Goal: Task Accomplishment & Management: Complete application form

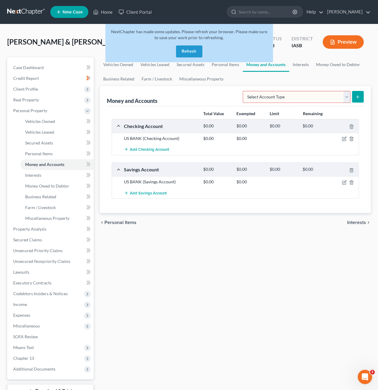
click at [190, 51] on button "Refresh" at bounding box center [189, 51] width 26 height 12
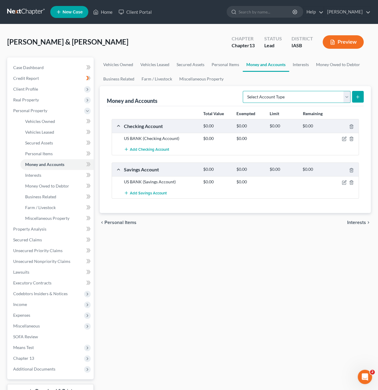
click at [334, 98] on select "Select Account Type Brokerage Cash on Hand Certificates of Deposit Checking Acc…" at bounding box center [296, 97] width 108 height 12
click at [281, 94] on select "Select Account Type Brokerage Cash on Hand Certificates of Deposit Checking Acc…" at bounding box center [296, 97] width 108 height 12
select select "other"
click at [244, 91] on select "Select Account Type Brokerage Cash on Hand Certificates of Deposit Checking Acc…" at bounding box center [296, 97] width 108 height 12
click at [360, 98] on button "submit" at bounding box center [358, 97] width 12 height 12
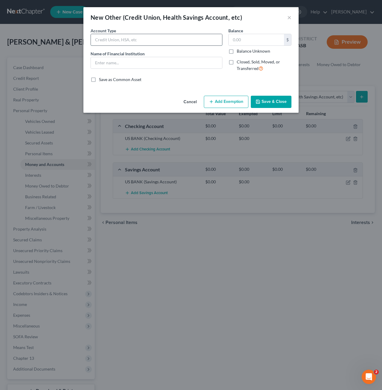
click at [164, 38] on input "text" at bounding box center [156, 39] width 131 height 11
type input "Venmo"
drag, startPoint x: 145, startPoint y: 39, endPoint x: 88, endPoint y: 38, distance: 57.4
click at [88, 38] on div "Account Type Venmo Name of Financial Institution *" at bounding box center [157, 51] width 138 height 49
click at [140, 40] on input "Social Payment Service/Digitial Wallet" at bounding box center [156, 39] width 131 height 11
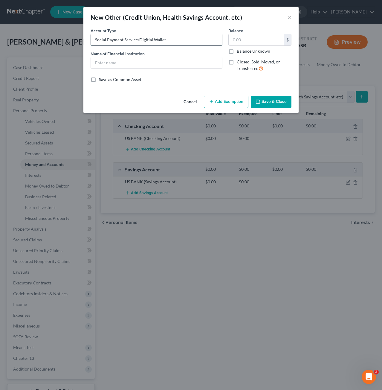
click at [143, 39] on input "Social Payment Service/Digitial Wallet" at bounding box center [156, 39] width 131 height 11
type input "Social Payment Service/Digital Wallet"
click at [137, 61] on input "text" at bounding box center [156, 62] width 131 height 11
type input "Venmo"
click at [245, 36] on input "text" at bounding box center [256, 39] width 55 height 11
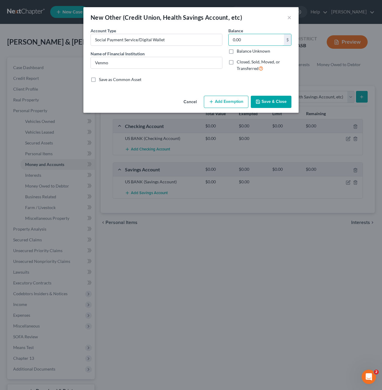
type input "0.00"
click at [273, 100] on button "Save & Close" at bounding box center [271, 102] width 41 height 13
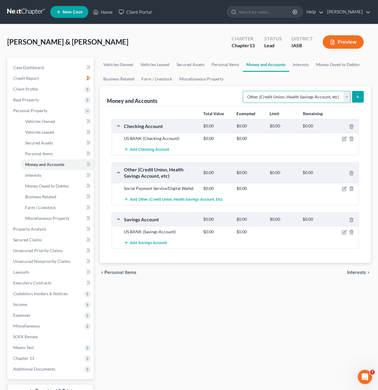
click at [328, 94] on select "Select Account Type Brokerage Cash on Hand Certificates of Deposit Checking Acc…" at bounding box center [296, 97] width 108 height 12
select select "savings"
click at [244, 91] on select "Select Account Type Brokerage Cash on Hand Certificates of Deposit Checking Acc…" at bounding box center [296, 97] width 108 height 12
click at [362, 97] on button "submit" at bounding box center [358, 97] width 12 height 12
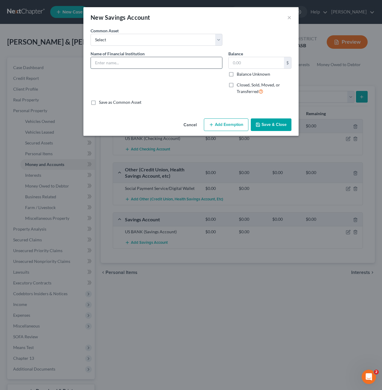
click at [178, 65] on input "text" at bounding box center [156, 62] width 131 height 11
click at [175, 40] on select "Select Green State Credit Union" at bounding box center [157, 40] width 132 height 12
click at [183, 92] on div "Name of Financial Institution *" at bounding box center [157, 75] width 138 height 49
click at [170, 64] on input "text" at bounding box center [156, 62] width 131 height 11
drag, startPoint x: 107, startPoint y: 61, endPoint x: 87, endPoint y: 64, distance: 19.9
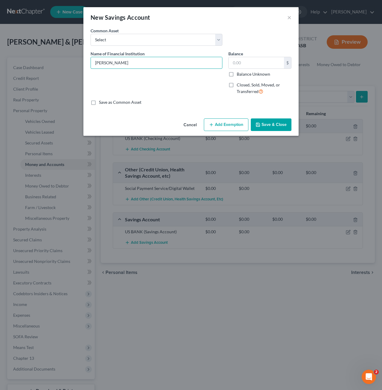
click at [87, 64] on div "An exemption set must first be selected from the Filing Information section. Co…" at bounding box center [190, 71] width 215 height 88
click at [122, 59] on input "Earlham" at bounding box center [156, 62] width 131 height 11
type input "Earlham Savings Bank"
click at [258, 59] on input "text" at bounding box center [256, 62] width 55 height 11
type input "0.00"
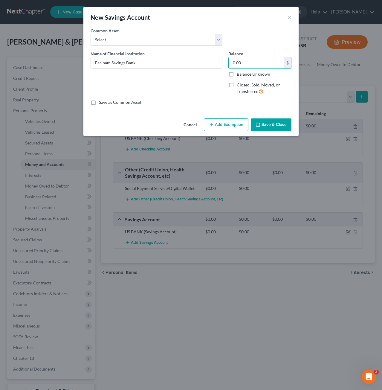
click at [269, 125] on button "Save & Close" at bounding box center [271, 124] width 41 height 13
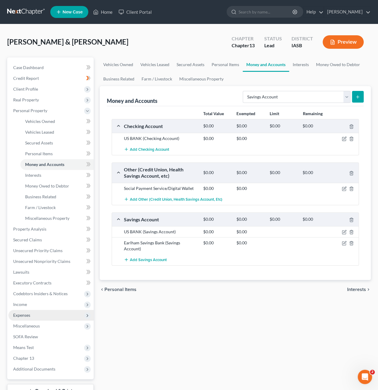
click at [38, 315] on span "Expenses" at bounding box center [50, 315] width 85 height 11
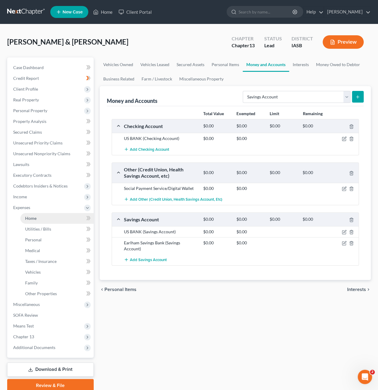
click at [47, 223] on link "Home" at bounding box center [56, 218] width 73 height 11
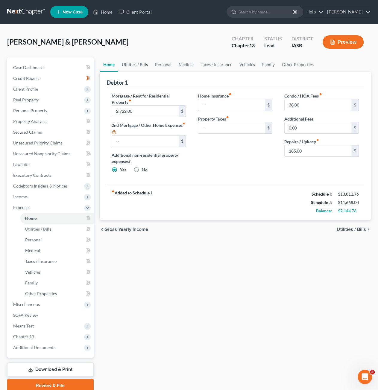
click at [132, 66] on link "Utilities / Bills" at bounding box center [134, 64] width 33 height 14
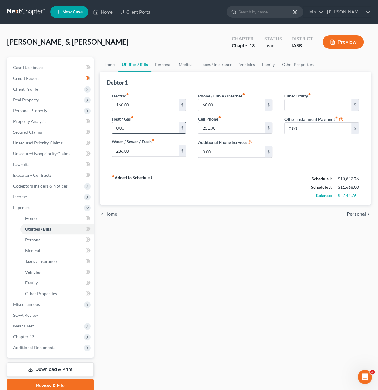
click at [148, 126] on input "0.00" at bounding box center [145, 127] width 67 height 11
click at [158, 62] on link "Personal" at bounding box center [163, 64] width 24 height 14
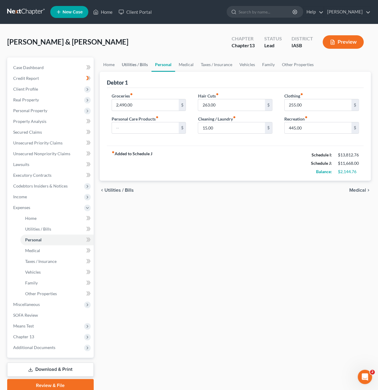
click at [142, 63] on link "Utilities / Bills" at bounding box center [134, 64] width 33 height 14
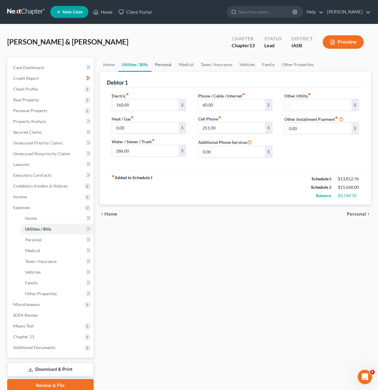
click at [172, 62] on link "Personal" at bounding box center [163, 64] width 24 height 14
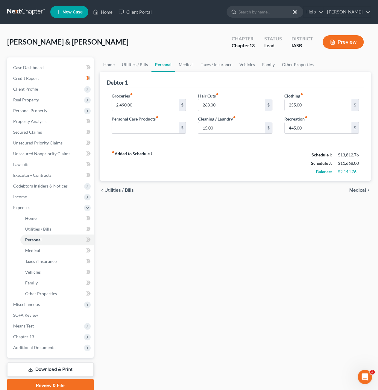
click at [172, 62] on link "Personal" at bounding box center [163, 64] width 24 height 14
click at [214, 64] on link "Taxes / Insurance" at bounding box center [216, 64] width 39 height 14
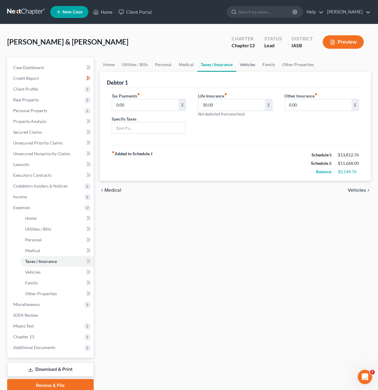
click at [244, 64] on link "Vehicles" at bounding box center [247, 64] width 23 height 14
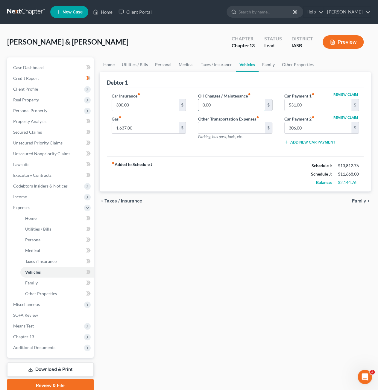
click at [224, 105] on input "0.00" at bounding box center [231, 104] width 67 height 11
type input "156"
click at [150, 123] on input "1,637.00" at bounding box center [145, 127] width 67 height 11
type input "1,213"
click at [265, 63] on link "Family" at bounding box center [268, 64] width 20 height 14
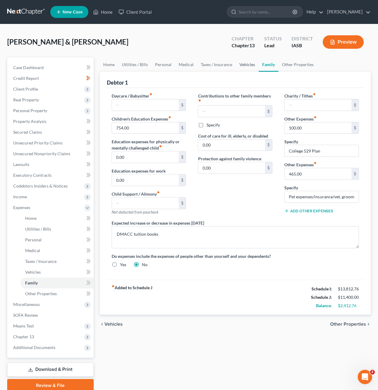
click at [245, 62] on link "Vehicles" at bounding box center [247, 64] width 23 height 14
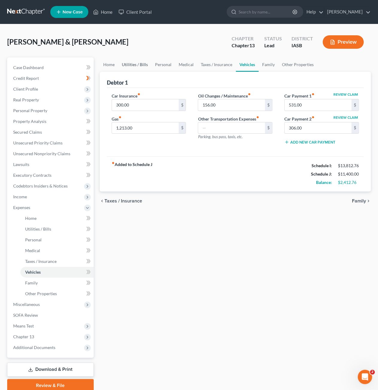
click at [146, 64] on link "Utilities / Bills" at bounding box center [134, 64] width 33 height 14
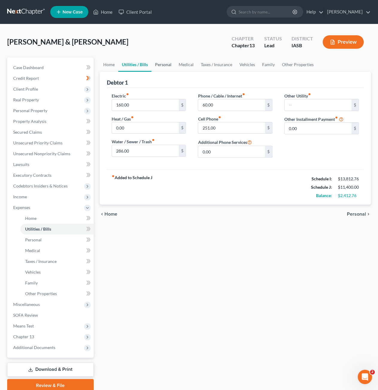
click at [165, 65] on link "Personal" at bounding box center [163, 64] width 24 height 14
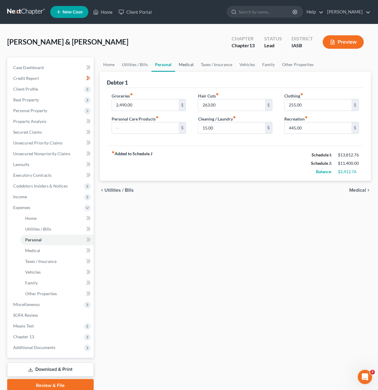
click at [194, 65] on link "Medical" at bounding box center [186, 64] width 22 height 14
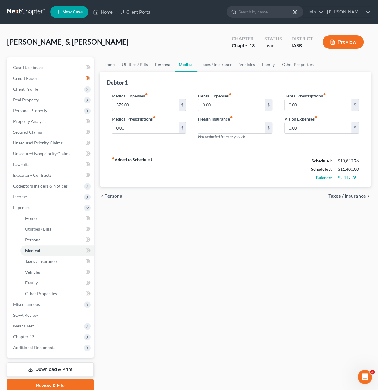
click at [152, 64] on link "Personal" at bounding box center [163, 64] width 24 height 14
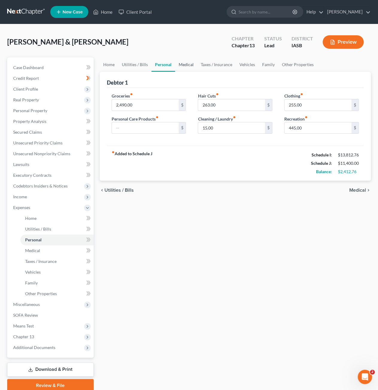
click at [187, 64] on link "Medical" at bounding box center [186, 64] width 22 height 14
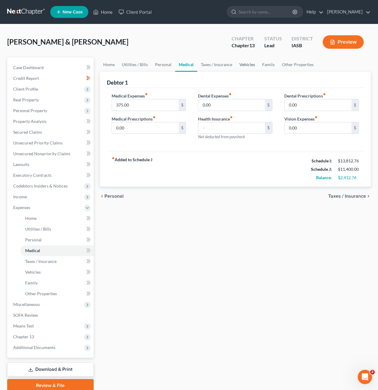
click at [248, 64] on link "Vehicles" at bounding box center [247, 64] width 23 height 14
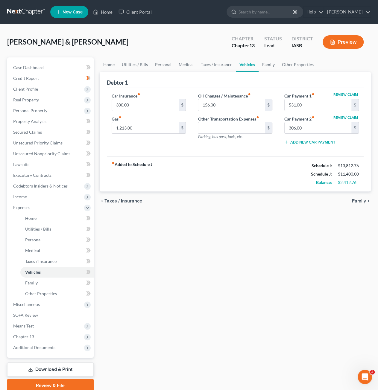
click at [314, 143] on button "Add New Car Payment" at bounding box center [309, 142] width 51 height 5
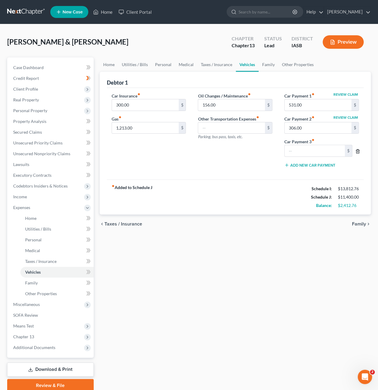
click at [355, 149] on icon "button" at bounding box center [357, 151] width 5 height 5
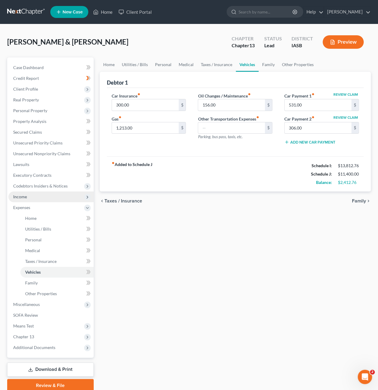
click at [35, 192] on span "Income" at bounding box center [50, 196] width 85 height 11
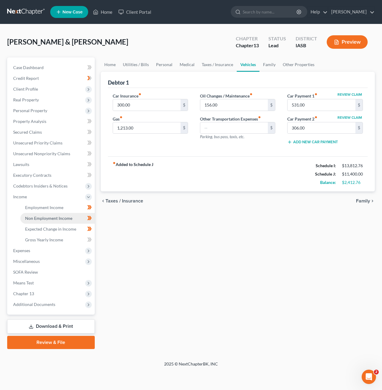
click at [43, 217] on span "Non Employment Income" at bounding box center [48, 218] width 47 height 5
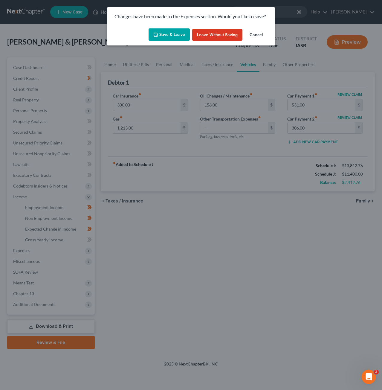
click at [175, 37] on button "Save & Leave" at bounding box center [169, 34] width 41 height 13
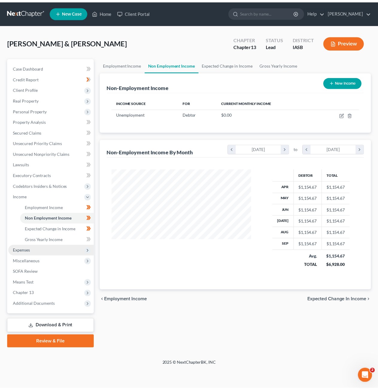
scroll to position [106, 153]
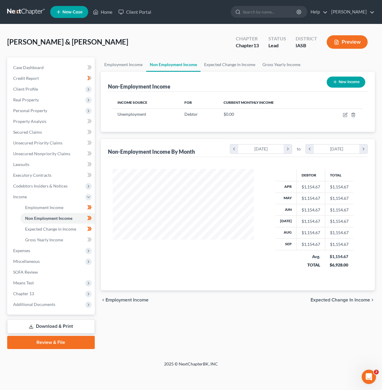
click at [344, 84] on button "New Income" at bounding box center [346, 82] width 39 height 11
select select "0"
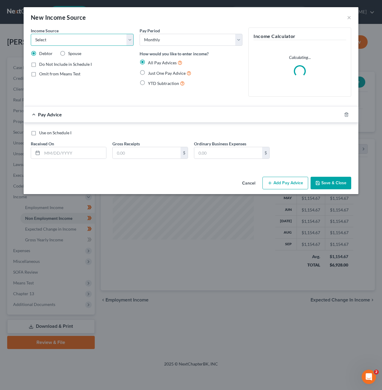
click at [98, 45] on select "Select Unemployment Disability (from employer) Pension Retirement Social Securi…" at bounding box center [82, 40] width 103 height 12
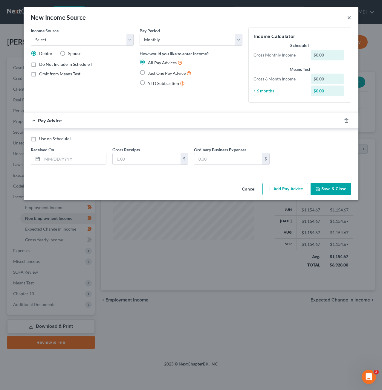
click at [349, 18] on button "×" at bounding box center [349, 17] width 4 height 7
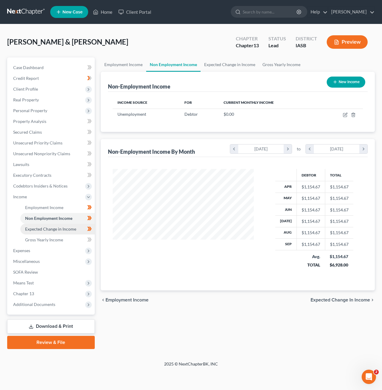
click at [58, 228] on span "Expected Change in Income" at bounding box center [50, 228] width 51 height 5
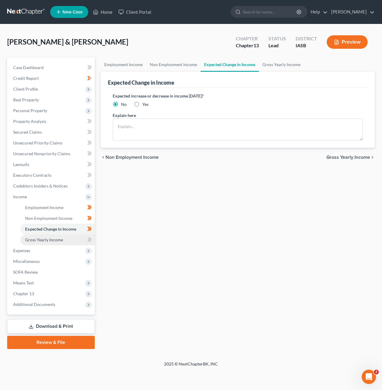
click at [57, 238] on span "Gross Yearly Income" at bounding box center [44, 239] width 38 height 5
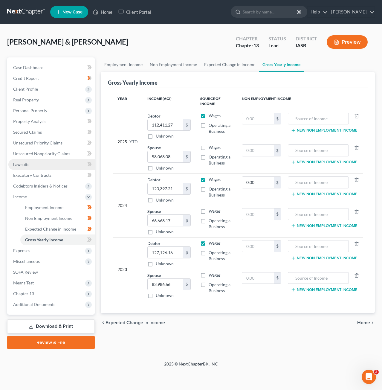
click at [40, 161] on link "Lawsuits" at bounding box center [51, 164] width 86 height 11
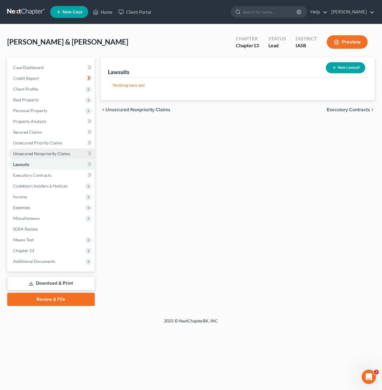
click at [42, 152] on span "Unsecured Nonpriority Claims" at bounding box center [41, 153] width 57 height 5
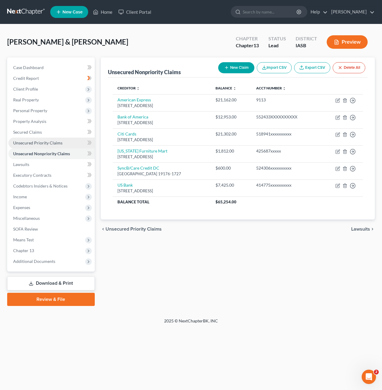
click at [47, 144] on span "Unsecured Priority Claims" at bounding box center [37, 142] width 49 height 5
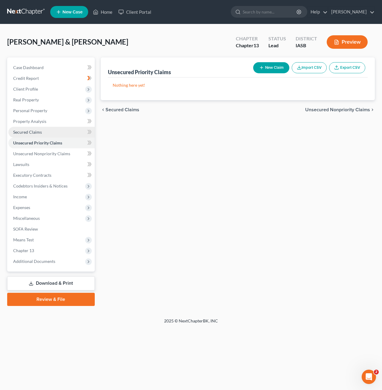
click at [54, 130] on link "Secured Claims" at bounding box center [51, 132] width 86 height 11
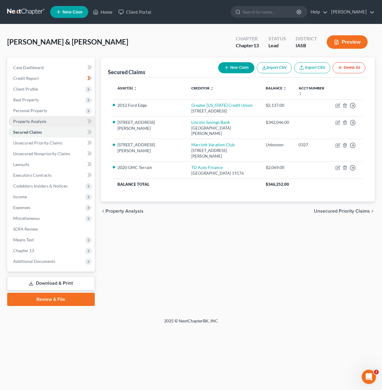
click at [56, 120] on link "Property Analysis" at bounding box center [51, 121] width 86 height 11
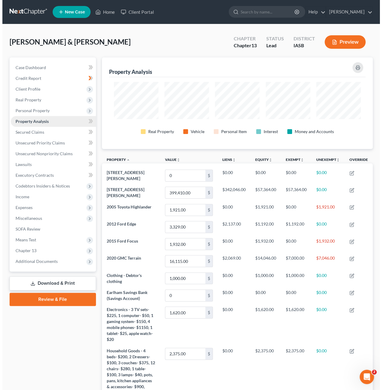
scroll to position [91, 271]
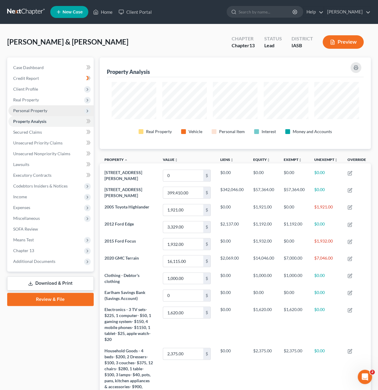
click at [55, 110] on span "Personal Property" at bounding box center [50, 110] width 85 height 11
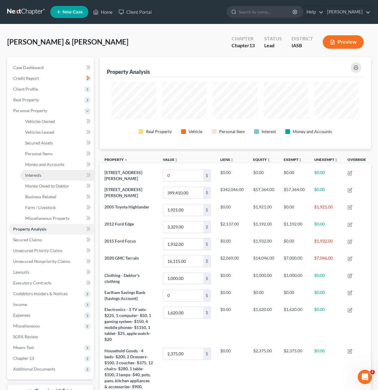
click at [40, 177] on span "Interests" at bounding box center [33, 174] width 16 height 5
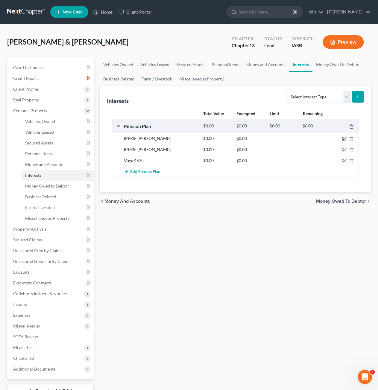
click at [343, 136] on icon "button" at bounding box center [343, 138] width 5 height 5
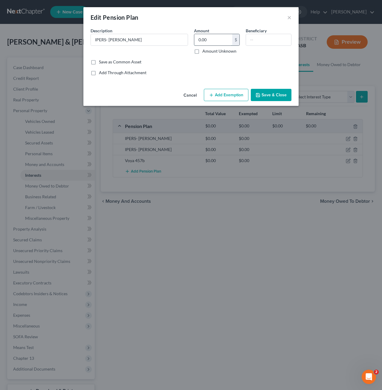
click at [212, 41] on input "0.00" at bounding box center [213, 39] width 38 height 11
type input "15,870"
click at [240, 91] on button "Add Exemption" at bounding box center [226, 95] width 45 height 13
select select "2"
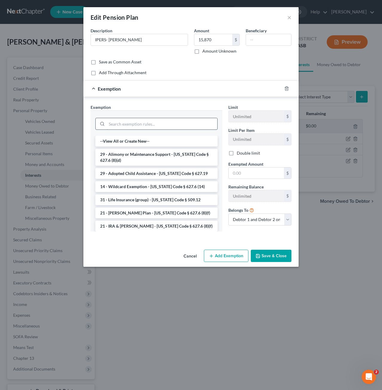
click at [159, 121] on input "search" at bounding box center [162, 123] width 111 height 11
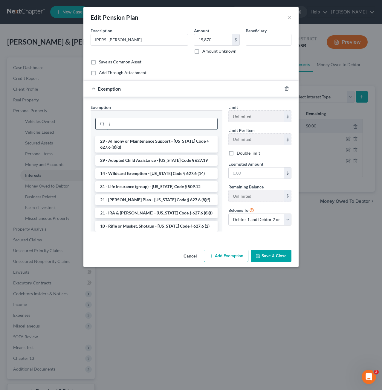
type input "ip"
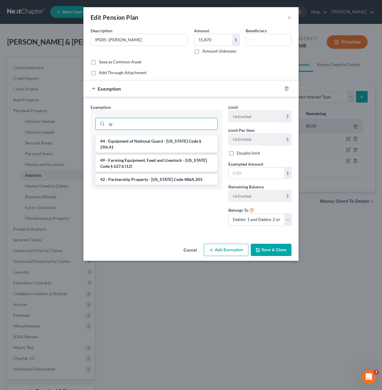
drag, startPoint x: 159, startPoint y: 122, endPoint x: 77, endPoint y: 126, distance: 82.9
click at [77, 126] on div "Edit Pension Plan × An exemption set must first be selected from the Filing Inf…" at bounding box center [191, 195] width 382 height 390
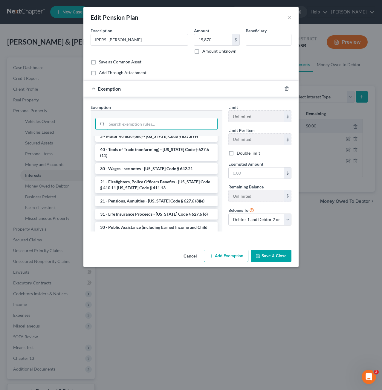
scroll to position [227, 0]
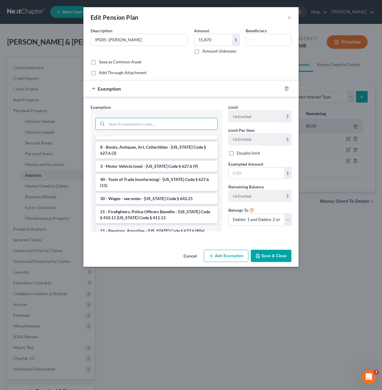
click at [141, 225] on li "21 - Pensions, Annuities - Iowa Code § 627.6 (8)(e)" at bounding box center [156, 230] width 122 height 11
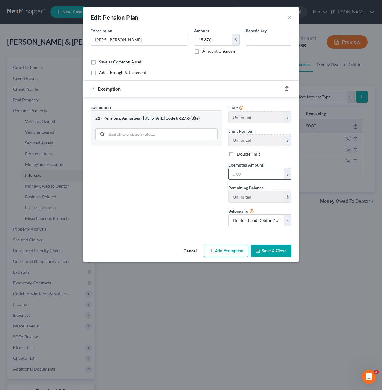
click at [254, 175] on input "text" at bounding box center [256, 173] width 55 height 11
type input "15,870"
click at [276, 250] on button "Save & Close" at bounding box center [271, 251] width 41 height 13
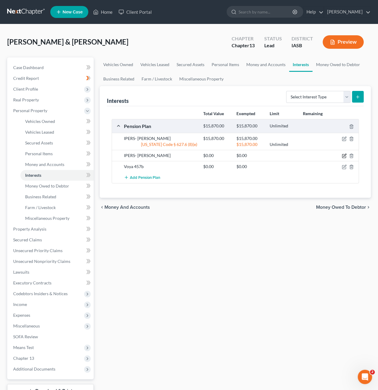
click at [344, 155] on icon "button" at bounding box center [343, 155] width 5 height 5
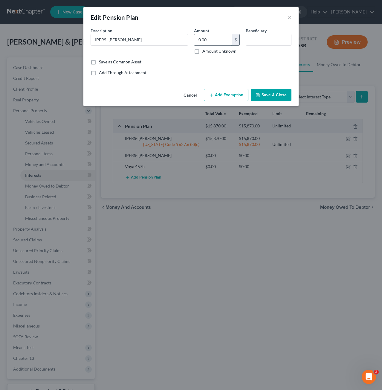
click at [209, 41] on input "0.00" at bounding box center [213, 39] width 38 height 11
type input "160,000"
click at [230, 93] on button "Add Exemption" at bounding box center [226, 95] width 45 height 13
select select "2"
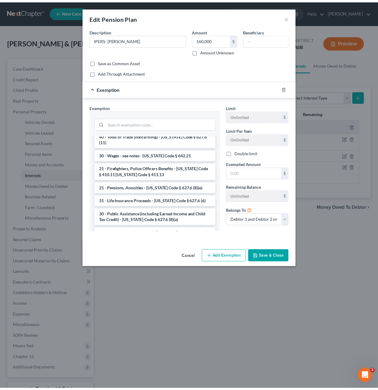
scroll to position [257, 0]
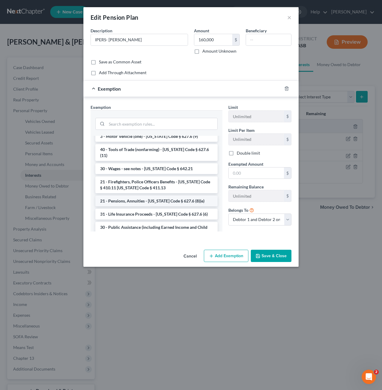
click at [160, 195] on li "21 - Pensions, Annuities - Iowa Code § 627.6 (8)(e)" at bounding box center [156, 200] width 122 height 11
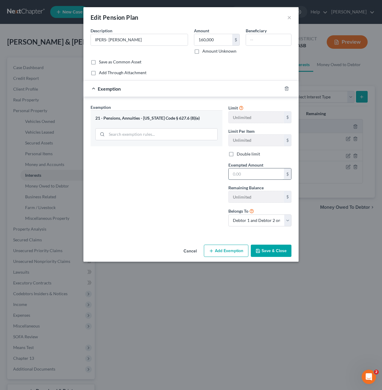
click at [250, 172] on input "text" at bounding box center [256, 173] width 55 height 11
type input "160,000"
click at [263, 221] on select "Debtor 1 only Debtor 2 only Debtor 1 and Debtor 2 only" at bounding box center [259, 220] width 63 height 12
select select "0"
click at [228, 214] on select "Debtor 1 only Debtor 2 only Debtor 1 and Debtor 2 only" at bounding box center [259, 220] width 63 height 12
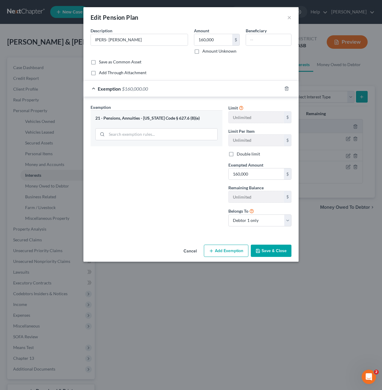
click at [271, 252] on button "Save & Close" at bounding box center [271, 251] width 41 height 13
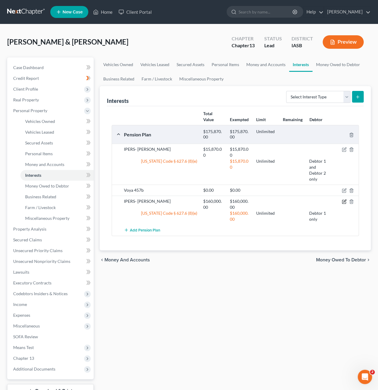
click at [344, 202] on icon "button" at bounding box center [343, 201] width 5 height 5
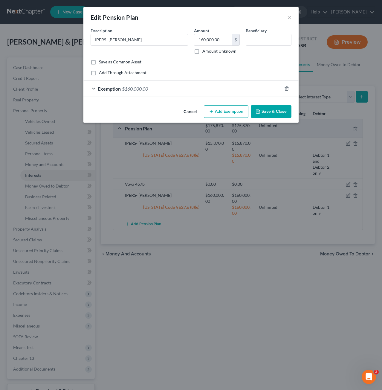
click at [212, 91] on div "Exemption $160,000.00" at bounding box center [182, 89] width 198 height 16
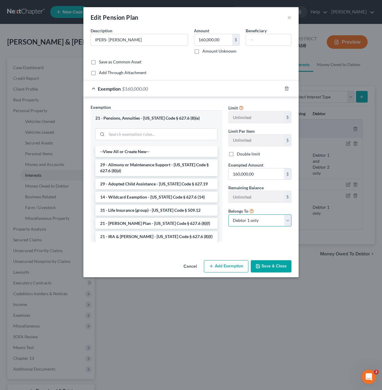
click at [288, 223] on select "Debtor 1 only Debtor 2 only Debtor 1 and Debtor 2 only" at bounding box center [259, 220] width 63 height 12
select select "1"
click at [228, 214] on select "Debtor 1 only Debtor 2 only Debtor 1 and Debtor 2 only" at bounding box center [259, 220] width 63 height 12
click at [274, 263] on button "Save & Close" at bounding box center [271, 266] width 41 height 13
